Goal: Find specific page/section: Find specific page/section

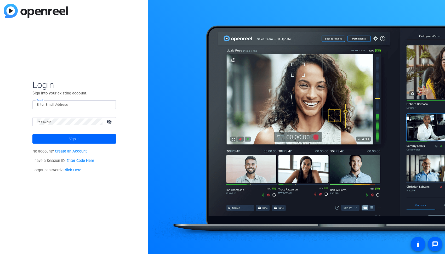
click at [47, 104] on input "Email" at bounding box center [74, 105] width 75 height 6
paste input "Pod7@tubescience.com"
type input "Pod7@tubescience.com"
click at [41, 122] on mat-label "Password" at bounding box center [44, 122] width 15 height 4
click at [32, 134] on button "Sign in" at bounding box center [74, 138] width 84 height 9
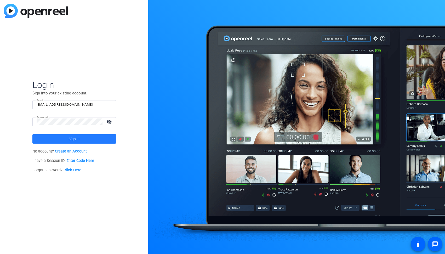
click at [81, 140] on span at bounding box center [74, 139] width 84 height 13
click at [109, 122] on mat-icon "visibility_off" at bounding box center [110, 122] width 13 height 8
click at [83, 135] on span at bounding box center [74, 139] width 84 height 13
click at [72, 140] on span "Sign in" at bounding box center [74, 138] width 11 height 13
click at [52, 104] on input "Pod7@tubescience.com" at bounding box center [74, 105] width 75 height 6
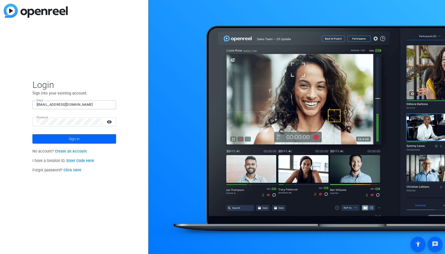
paste input "1"
type input "Pod1@tubescience.com"
click at [75, 139] on span "Sign in" at bounding box center [74, 138] width 11 height 13
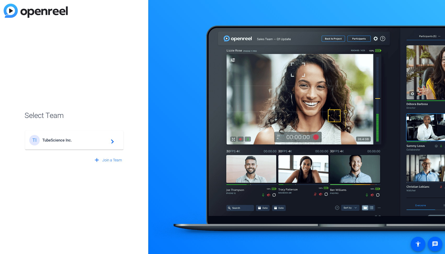
click at [85, 142] on span "TubeScience Inc." at bounding box center [74, 140] width 65 height 5
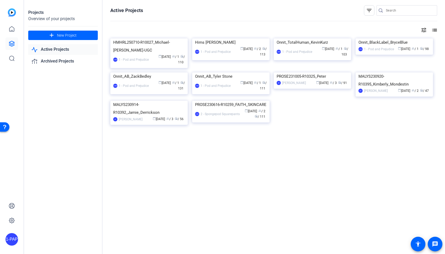
click at [371, 136] on div "HMHRL250710-R10027_Michael-Stewart-UGC 1-PAP 1 - Pod and Prejudice calendar_tod…" at bounding box center [273, 87] width 327 height 98
click at [69, 97] on div "Projects Overview of your projects add New Project Active Projects Archived Pro…" at bounding box center [63, 127] width 79 height 254
click at [65, 62] on link "Archived Projects" at bounding box center [63, 61] width 70 height 11
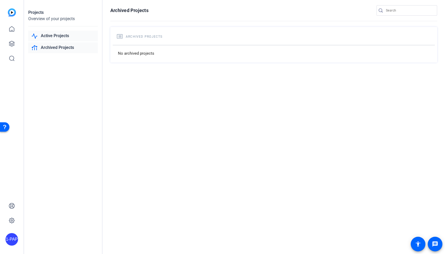
click at [60, 34] on link "Active Projects" at bounding box center [63, 36] width 70 height 11
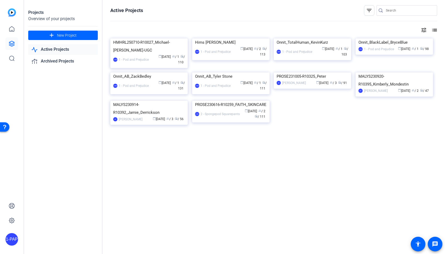
scroll to position [35, 0]
click at [55, 53] on link "Active Projects" at bounding box center [63, 49] width 70 height 11
click at [58, 59] on link "Archived Projects" at bounding box center [63, 61] width 70 height 11
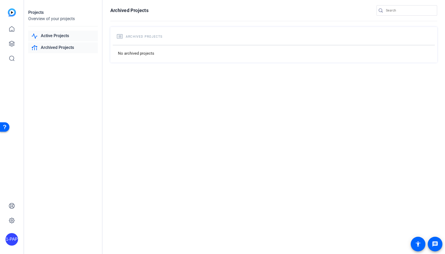
click at [52, 36] on link "Active Projects" at bounding box center [63, 36] width 70 height 11
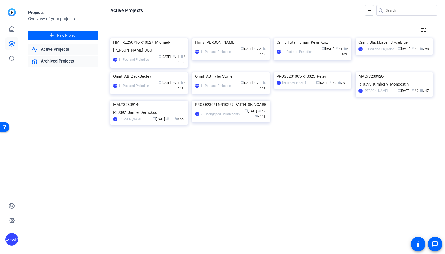
click at [57, 63] on link "Archived Projects" at bounding box center [63, 61] width 70 height 11
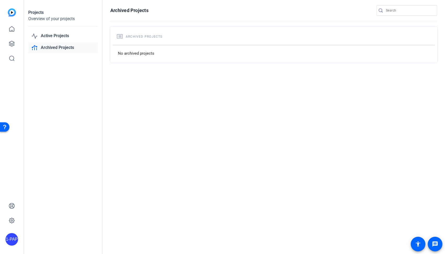
click at [392, 9] on input "Search" at bounding box center [409, 10] width 47 height 6
paste input "NBLLG250725-R10027"
type input "NBLLG250725-R10027"
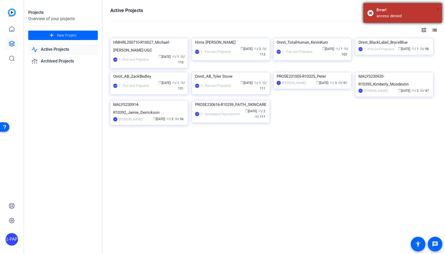
click at [439, 9] on span "×" at bounding box center [438, 9] width 3 height 6
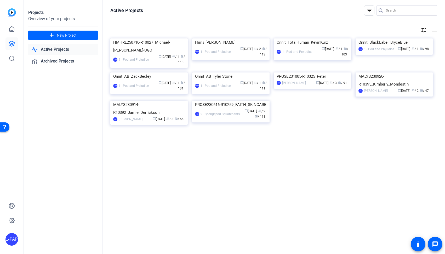
click at [59, 68] on div "Projects Overview of your projects add New Project Active Projects Archived Pro…" at bounding box center [63, 127] width 79 height 254
click at [52, 58] on link "Archived Projects" at bounding box center [63, 61] width 70 height 11
